Goal: Task Accomplishment & Management: Manage account settings

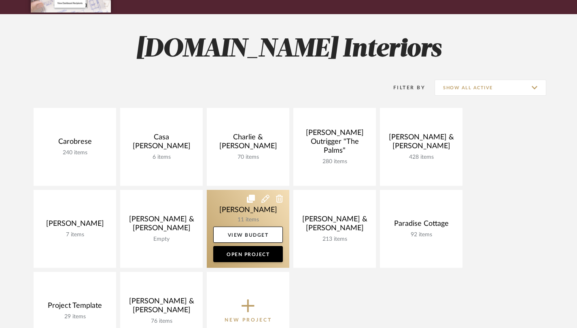
scroll to position [169, 0]
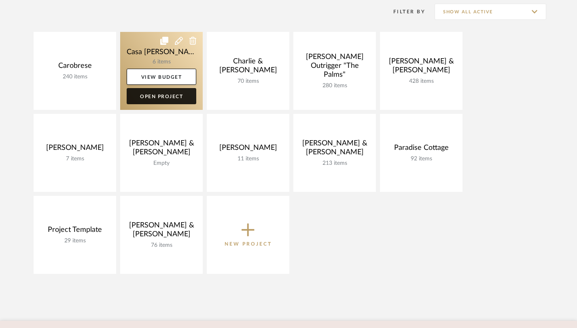
click at [176, 93] on link "Open Project" at bounding box center [162, 96] width 70 height 16
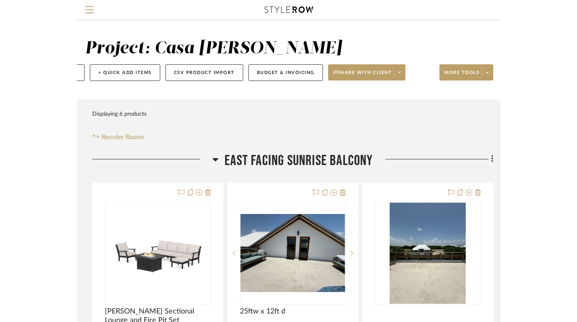
scroll to position [0, 6]
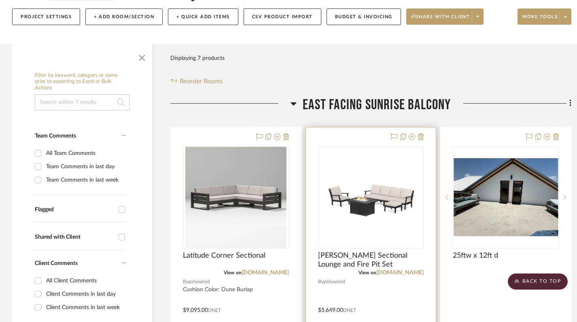
scroll to position [93, 0]
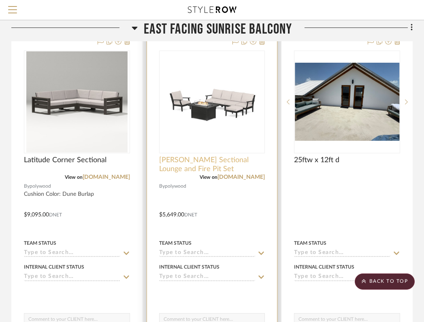
scroll to position [146, 159]
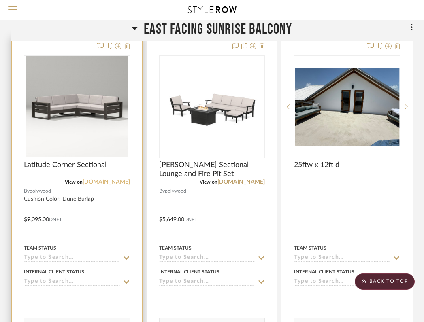
click at [114, 182] on link "[DOMAIN_NAME]" at bounding box center [106, 182] width 47 height 6
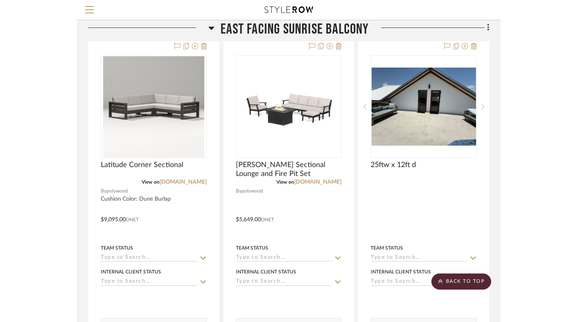
scroll to position [146, 6]
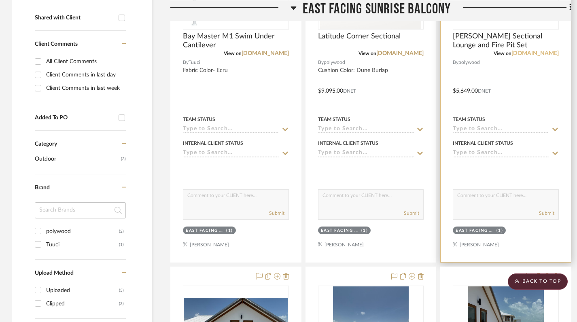
scroll to position [326, 0]
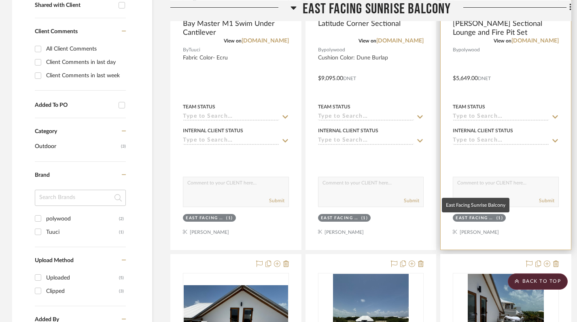
click at [429, 220] on div "East Facing Sunrise Balcony" at bounding box center [474, 218] width 38 height 6
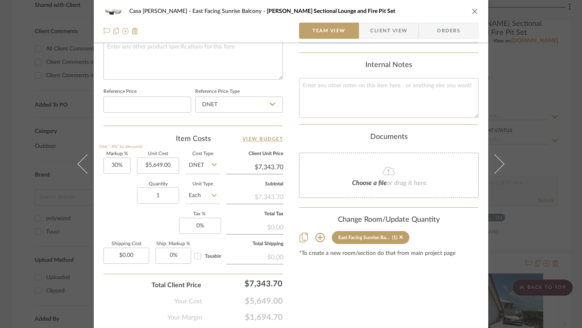
scroll to position [425, 0]
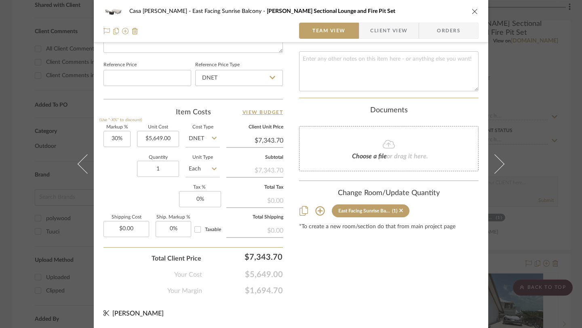
click at [320, 208] on icon at bounding box center [321, 211] width 10 height 10
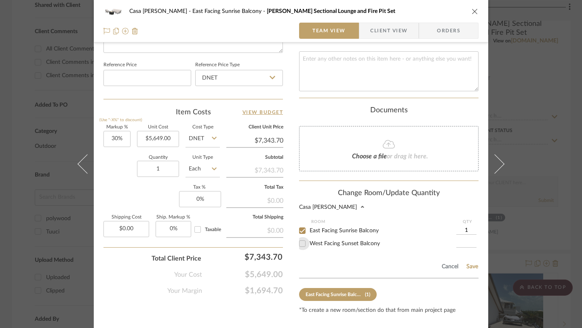
click at [301, 241] on input "West Facing Sunset Balcony" at bounding box center [302, 243] width 13 height 13
checkbox input "true"
type input "1"
click at [301, 225] on input "East Facing Sunrise Balcony" at bounding box center [302, 231] width 13 height 13
checkbox input "false"
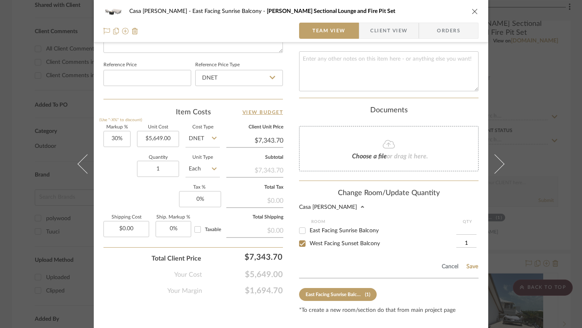
scroll to position [437, 0]
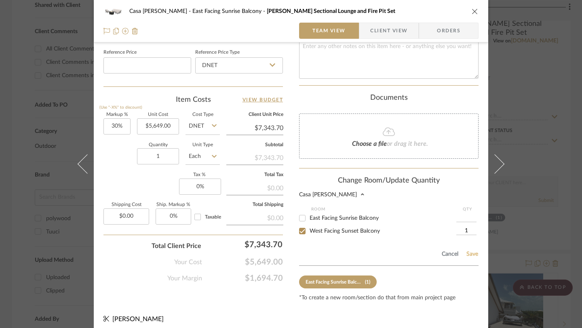
click at [429, 251] on button "Save" at bounding box center [472, 254] width 13 height 6
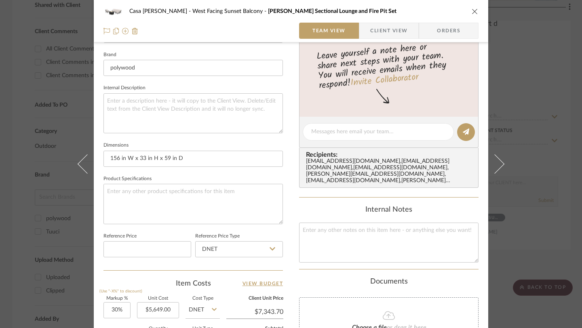
scroll to position [425, 0]
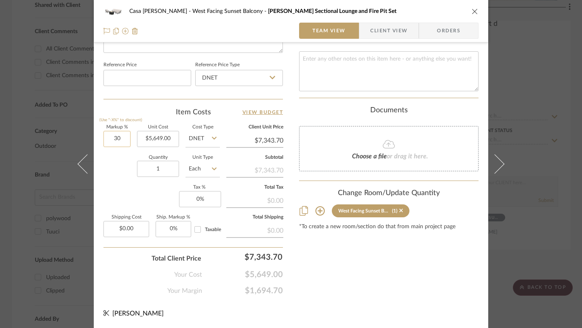
click at [121, 142] on input "30" at bounding box center [117, 139] width 27 height 16
type input "0%"
type input "$5,649.00"
click at [429, 10] on icon "close" at bounding box center [475, 11] width 6 height 6
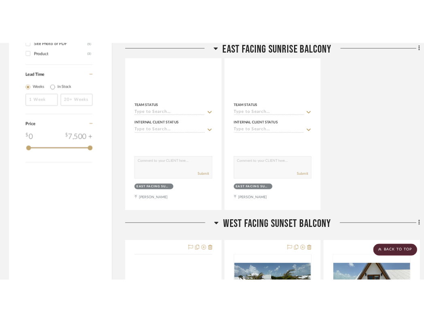
scroll to position [0, 0]
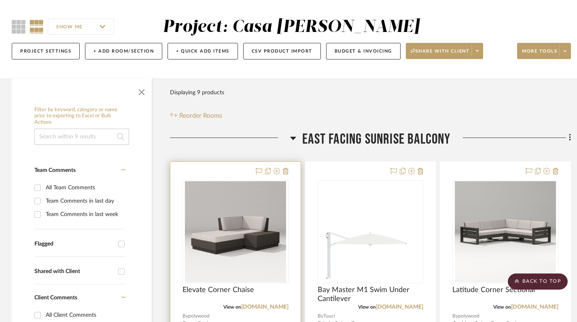
scroll to position [0, 0]
